Goal: Book appointment/travel/reservation

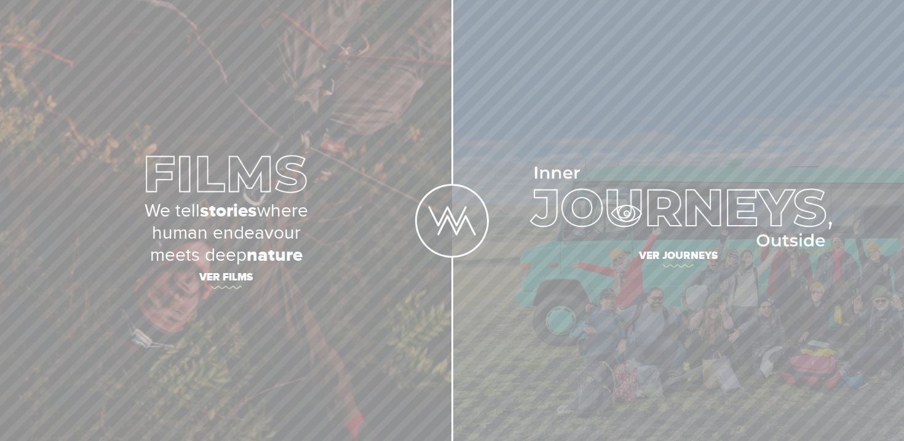
click at [658, 218] on img at bounding box center [678, 207] width 308 height 80
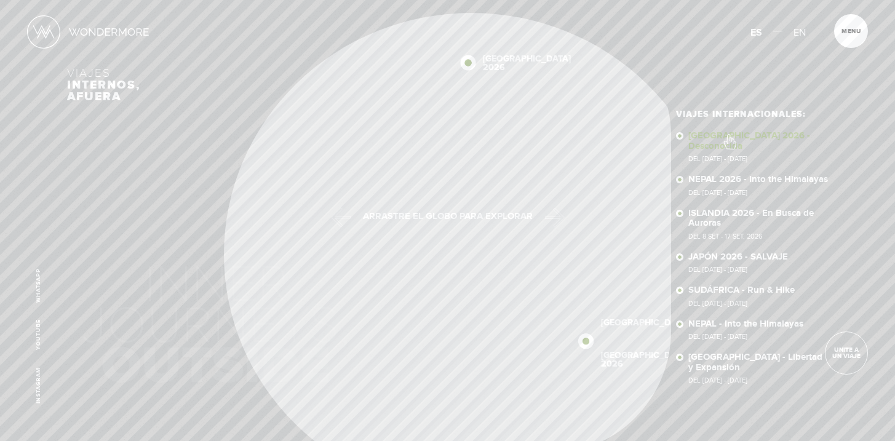
click at [730, 136] on link "SUDÁFRICA 2026 - Desconocida Del 16 - 29 OCT 2026" at bounding box center [758, 146] width 140 height 31
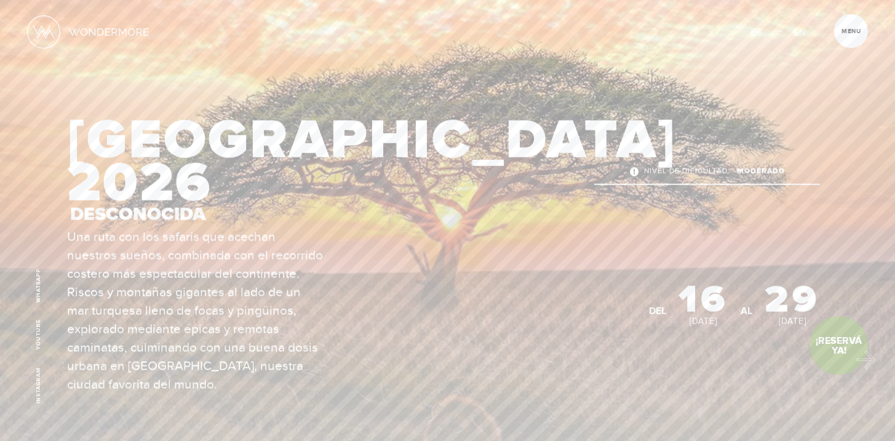
click at [860, 357] on link "¡Reservá Ya!" at bounding box center [839, 345] width 58 height 58
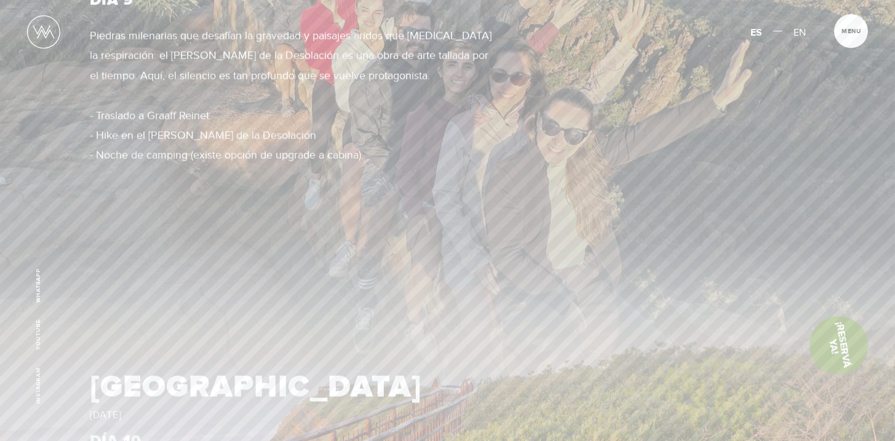
scroll to position [4933, 0]
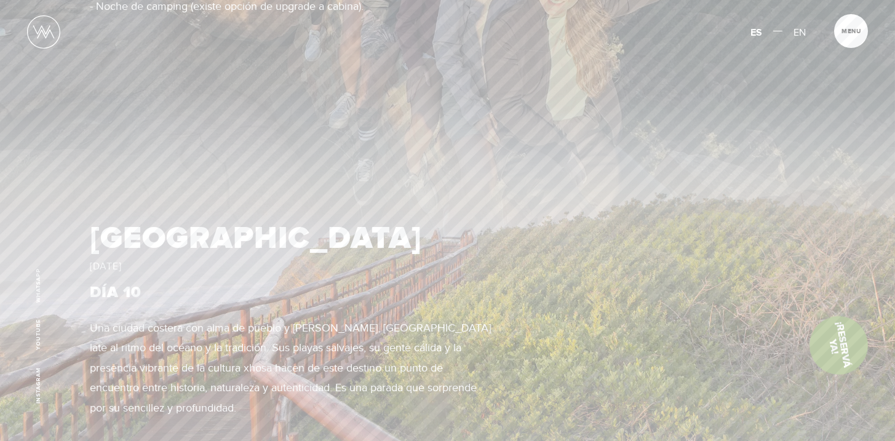
click at [719, 281] on img at bounding box center [447, 345] width 895 height 503
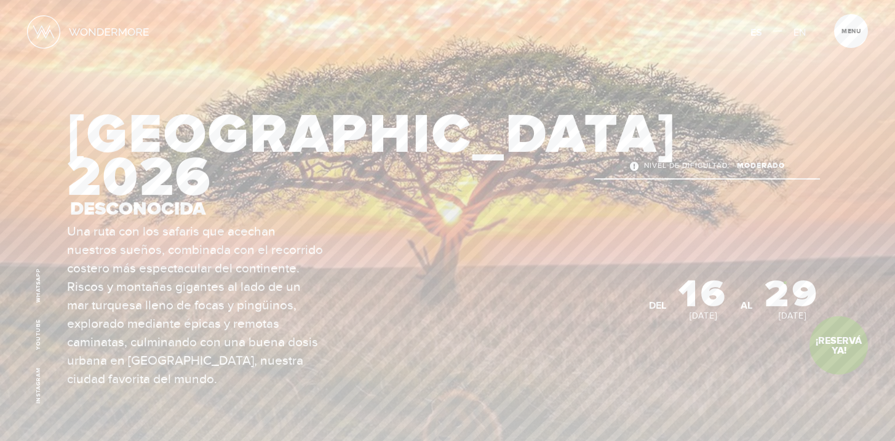
scroll to position [8, 0]
